Goal: Task Accomplishment & Management: Manage account settings

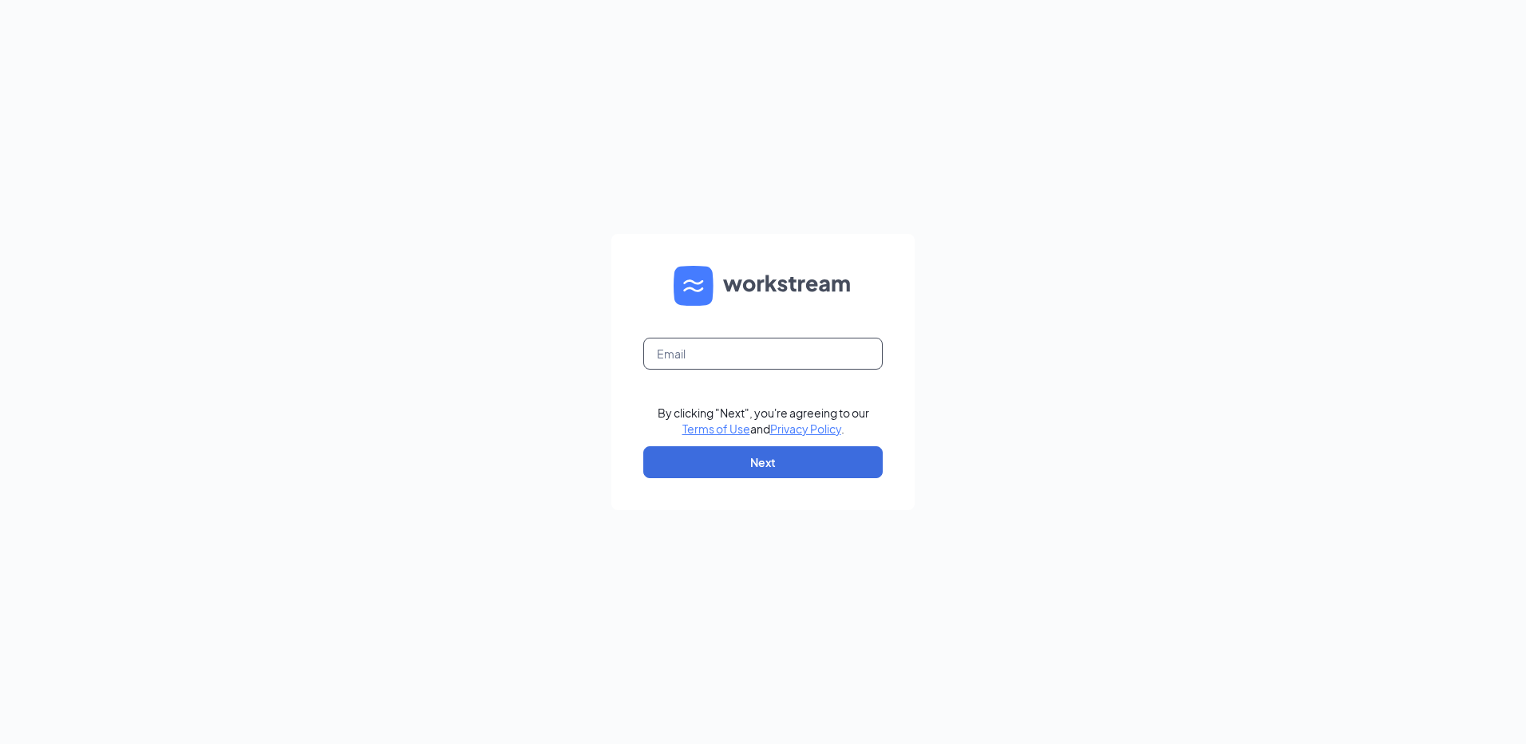
click at [736, 341] on input "text" at bounding box center [762, 354] width 239 height 32
paste input "[EMAIL_ADDRESS][DOMAIN_NAME]"
type input "[EMAIL_ADDRESS][DOMAIN_NAME]"
click at [755, 458] on button "Next" at bounding box center [762, 462] width 239 height 32
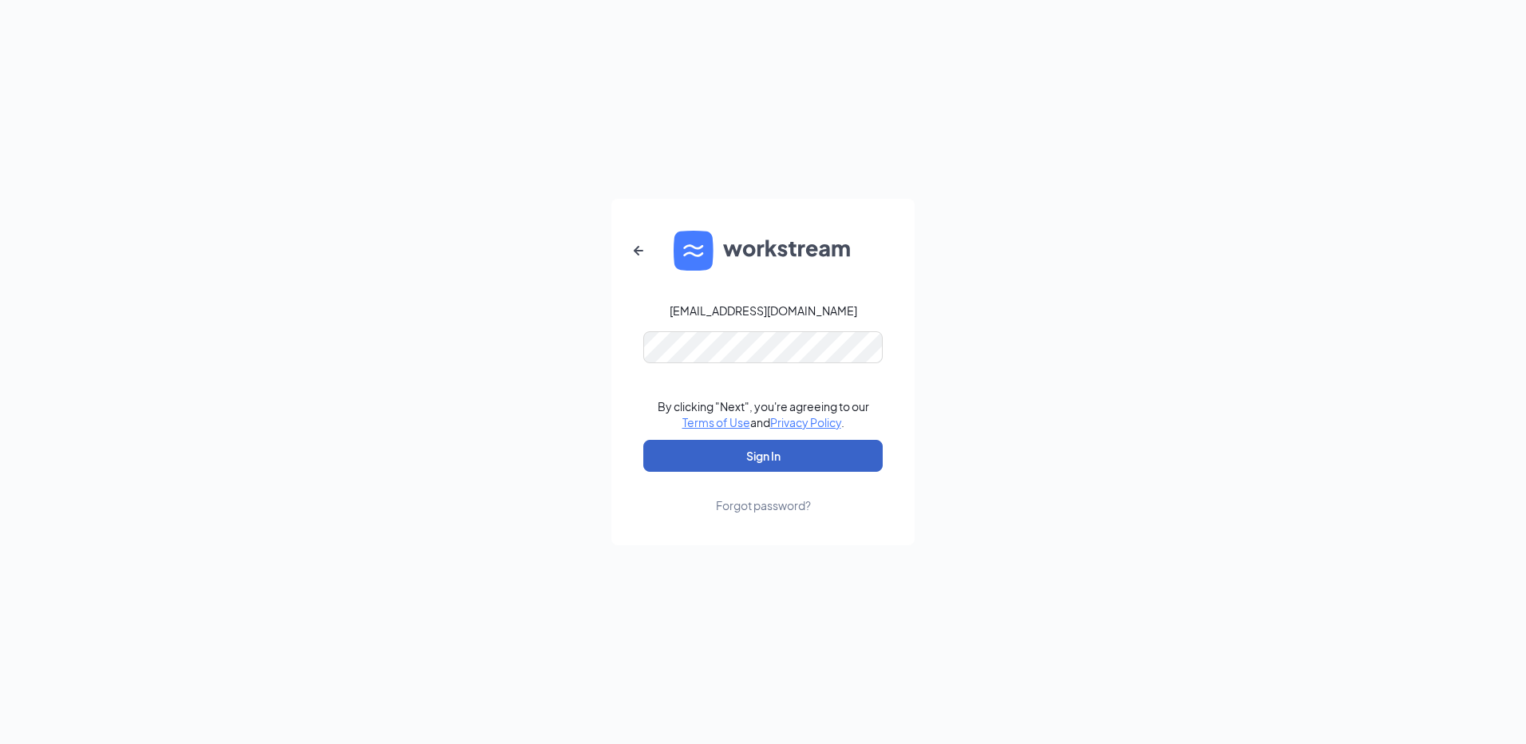
click at [726, 459] on button "Sign In" at bounding box center [762, 456] width 239 height 32
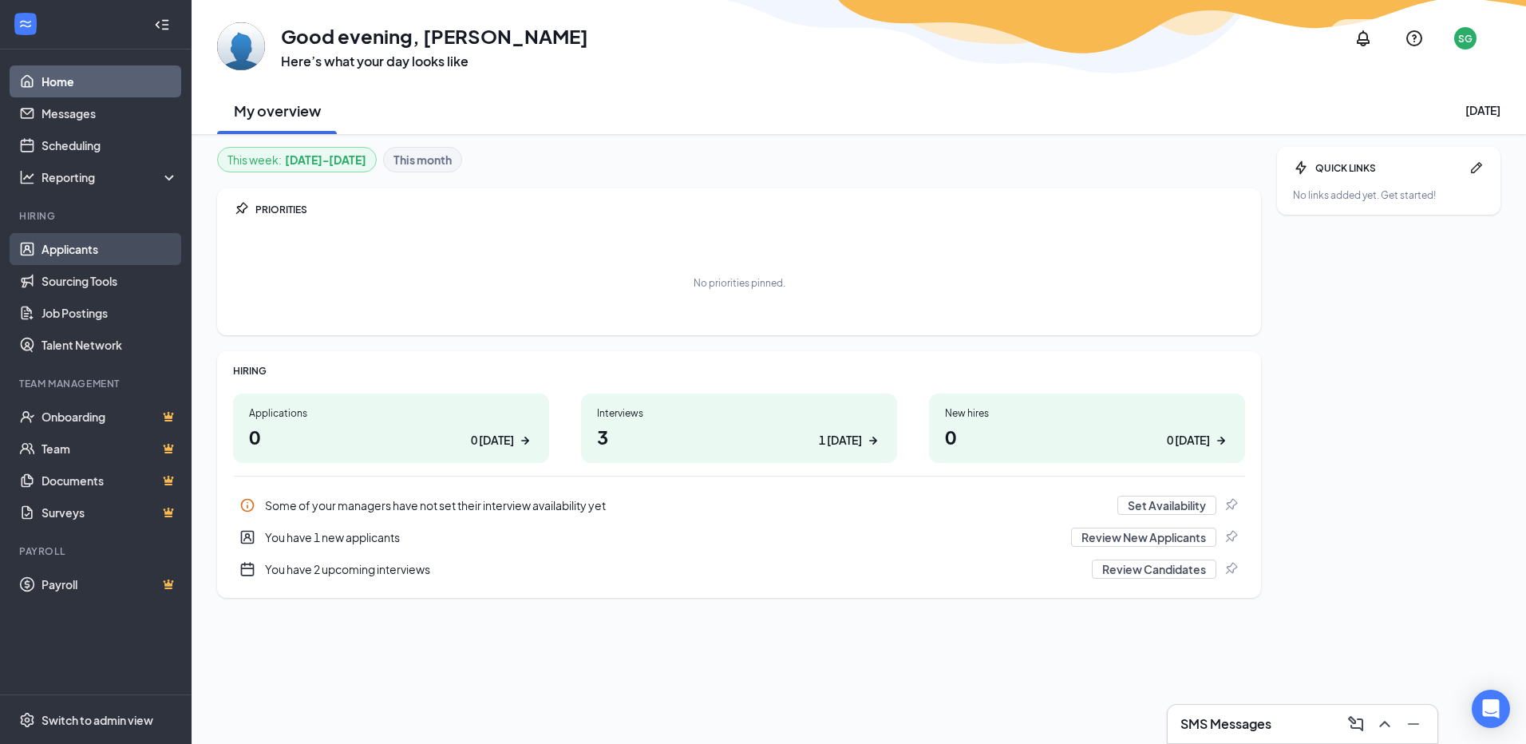
click at [105, 256] on link "Applicants" at bounding box center [109, 249] width 136 height 32
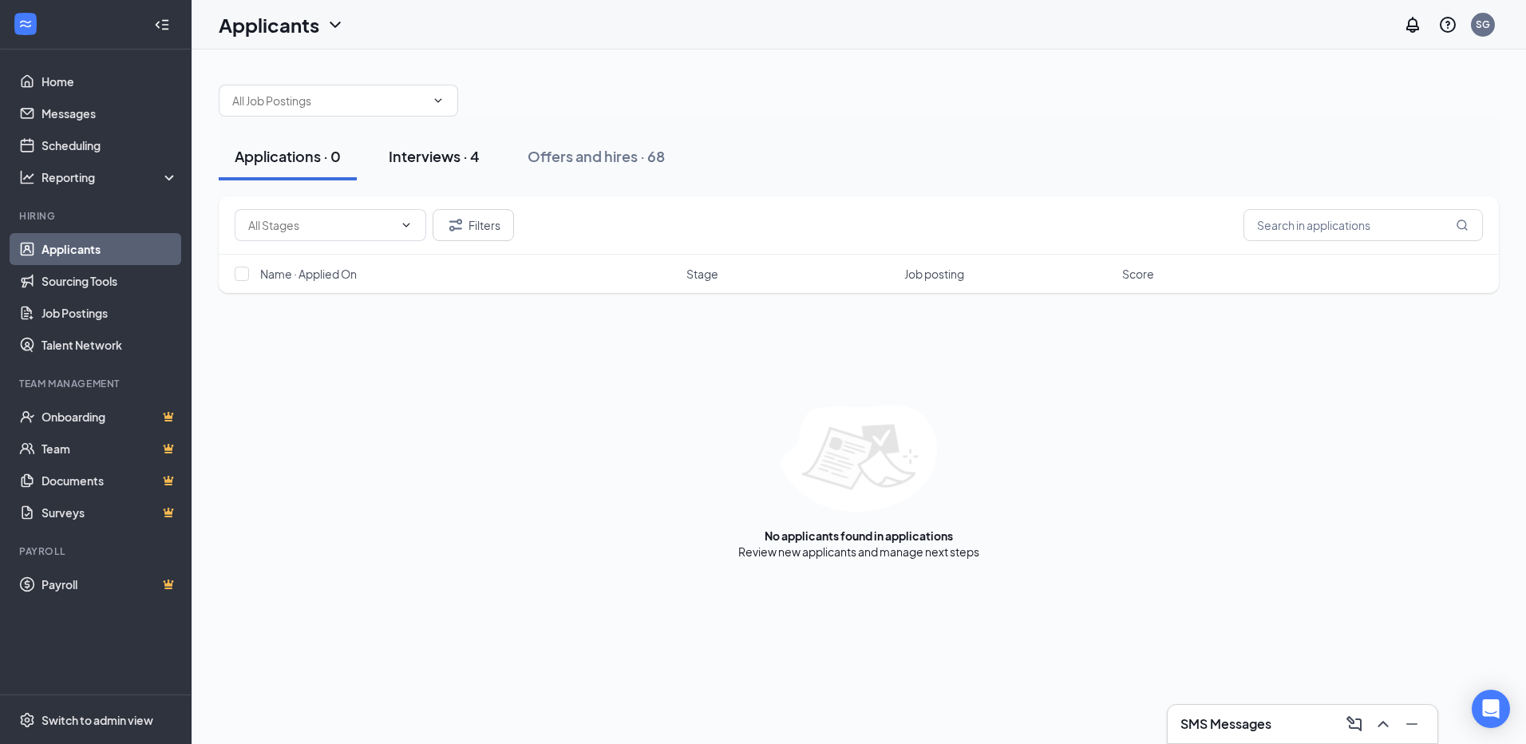
click at [432, 144] on button "Interviews · 4" at bounding box center [434, 156] width 123 height 48
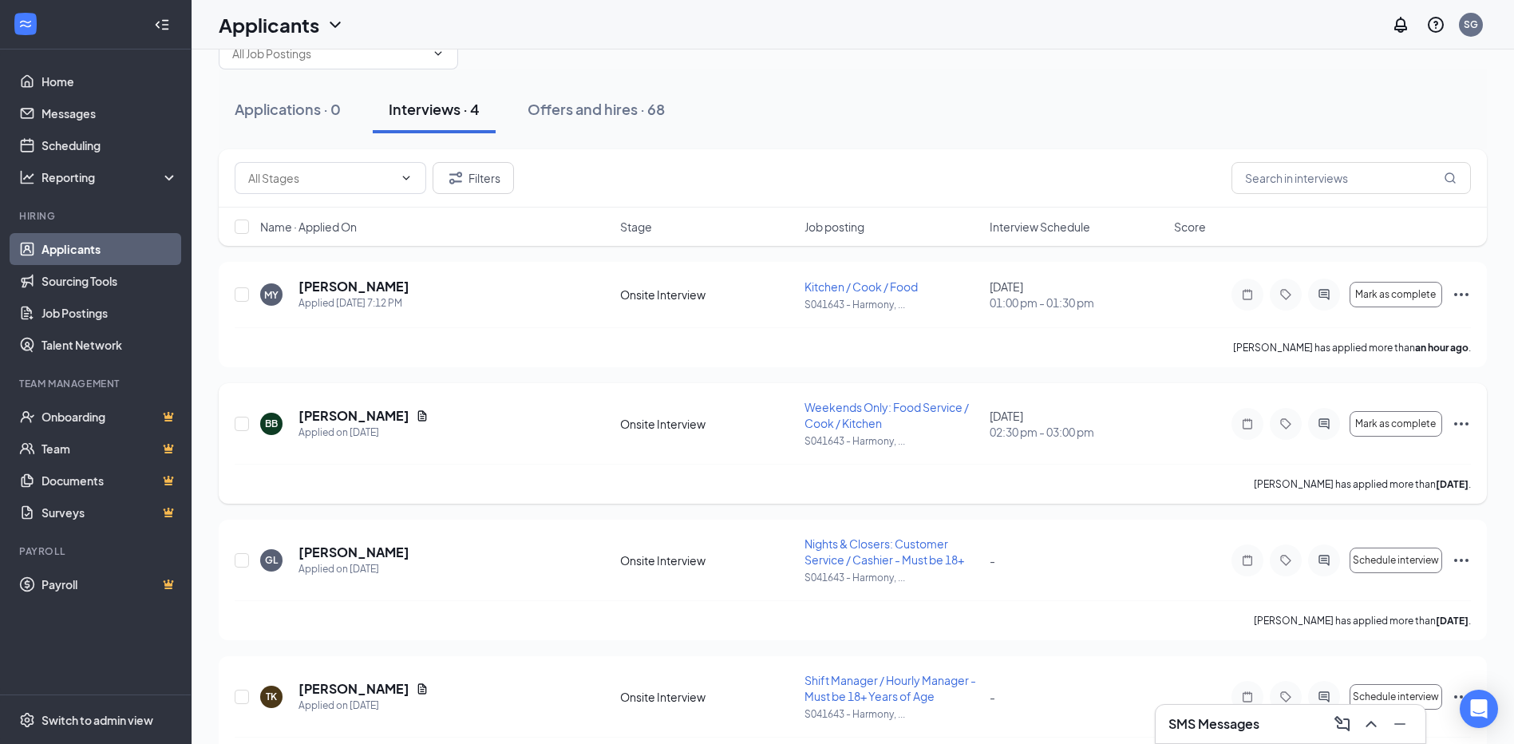
scroll to position [19, 0]
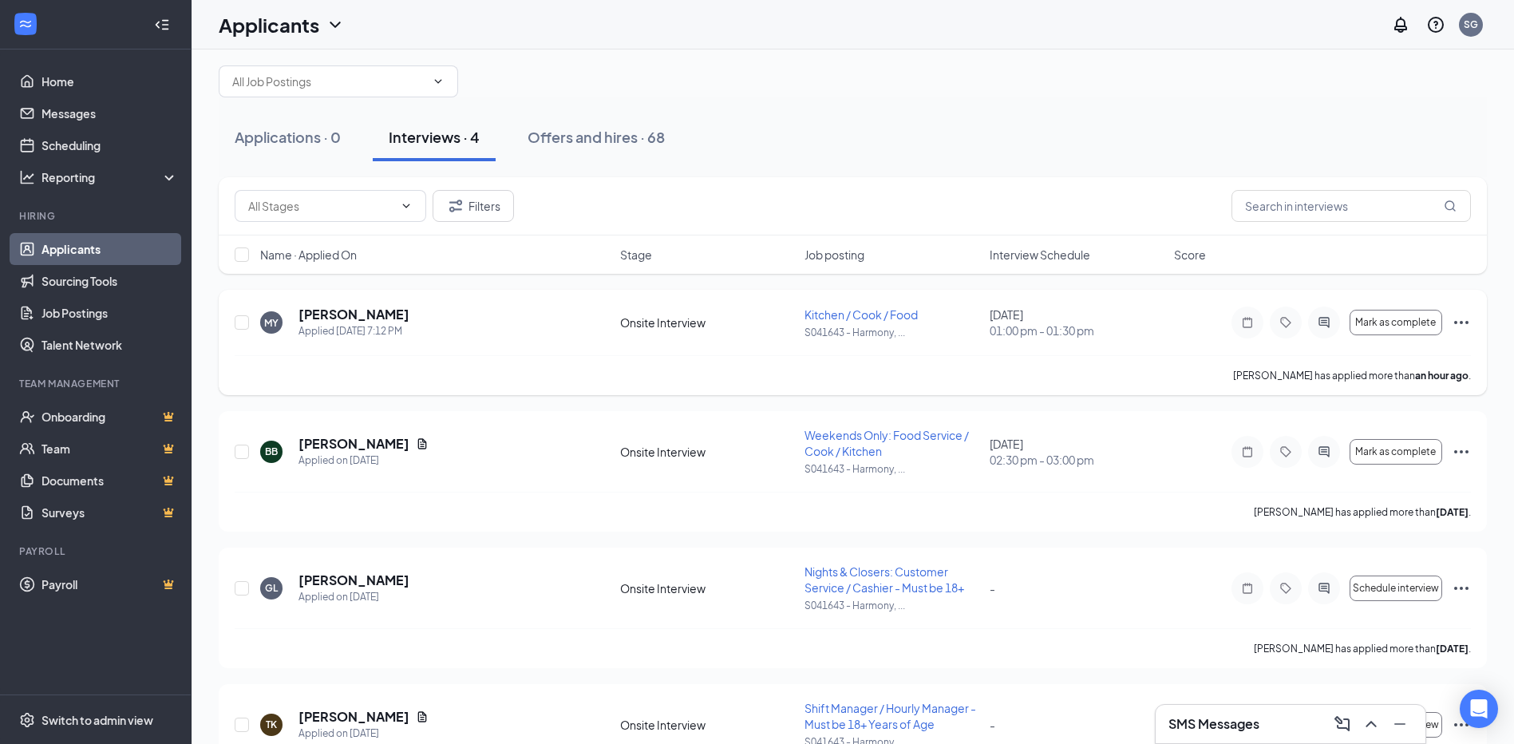
click at [834, 310] on span "Kitchen / Cook / Food" at bounding box center [860, 314] width 113 height 14
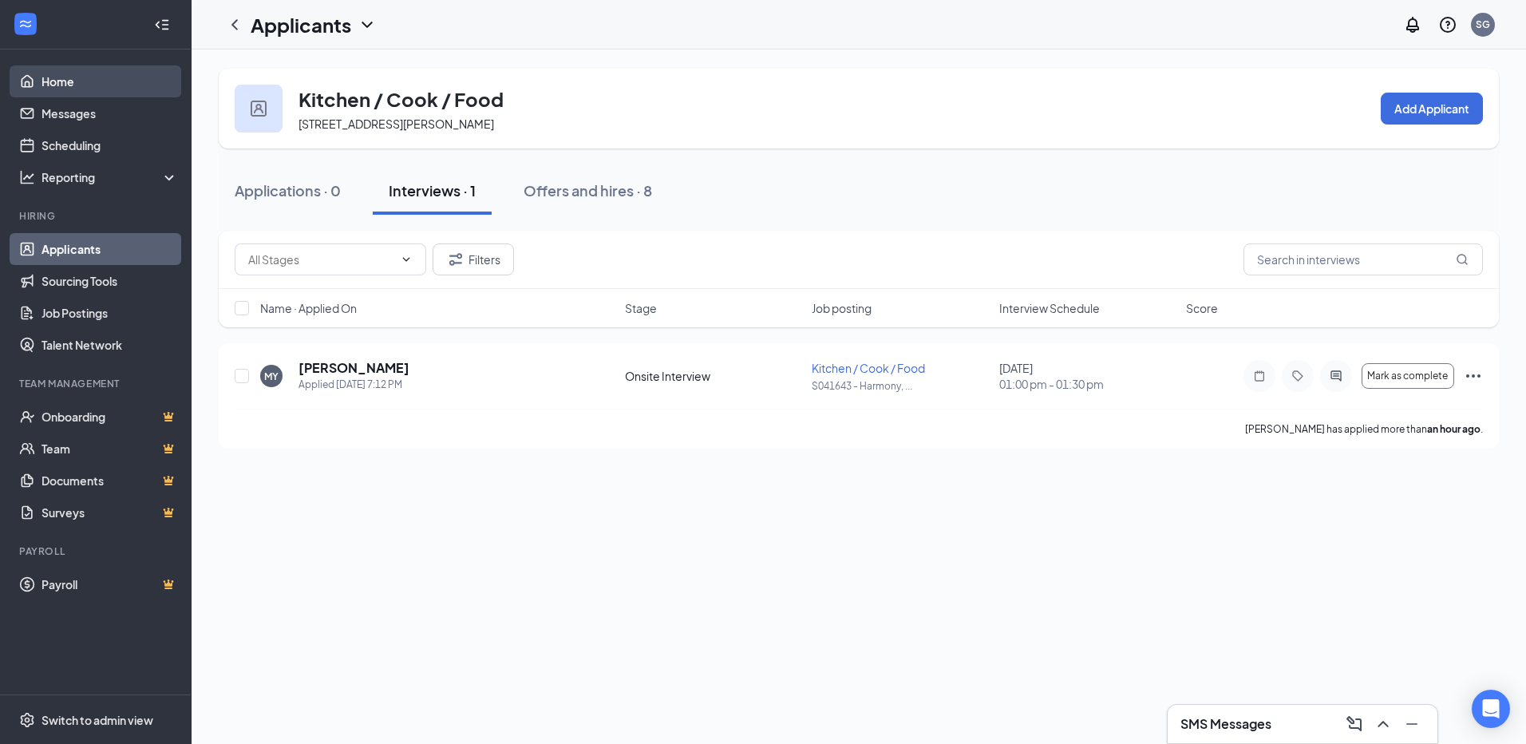
click at [103, 89] on link "Home" at bounding box center [109, 81] width 136 height 32
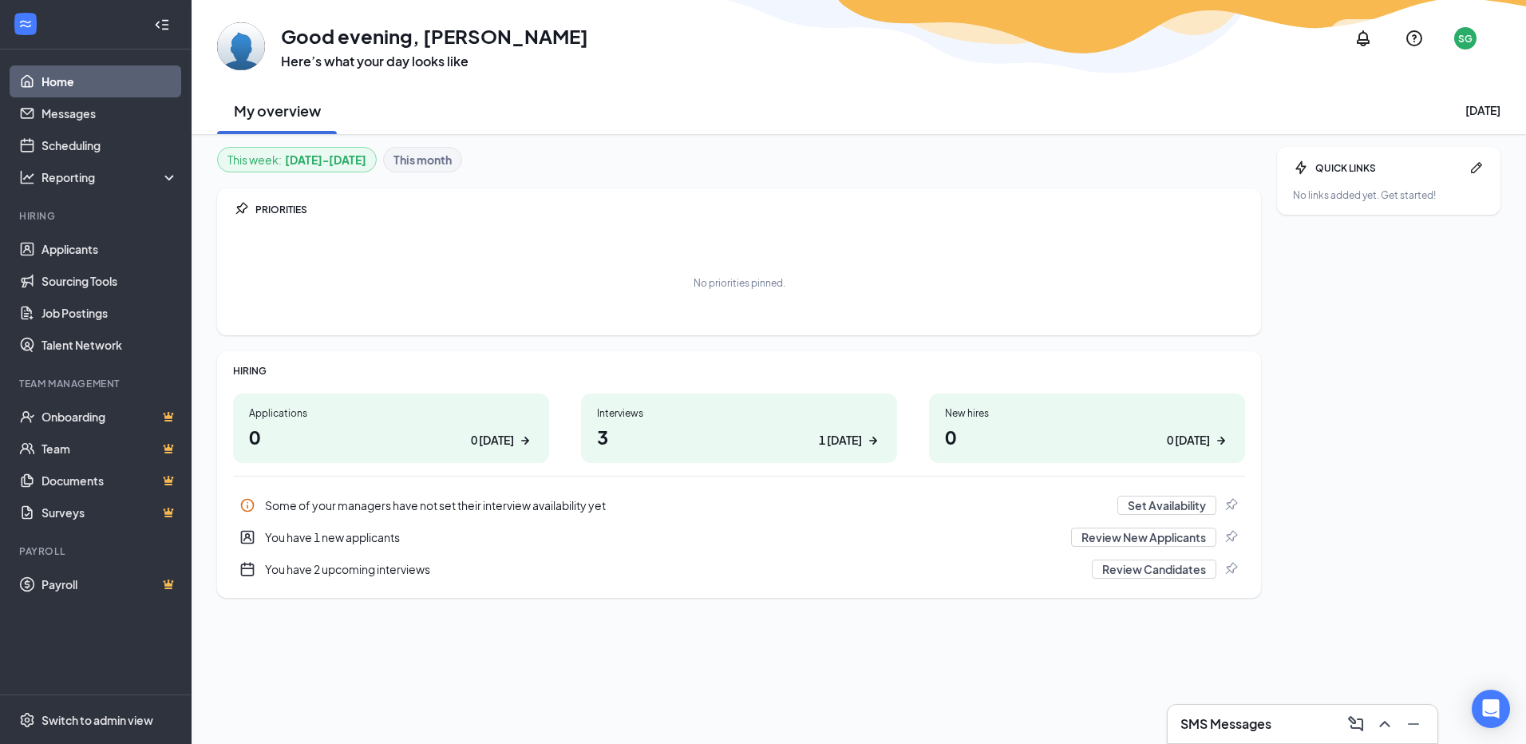
click at [784, 437] on h1 "3 1 [DATE]" at bounding box center [739, 436] width 284 height 27
